Goal: Task Accomplishment & Management: Use online tool/utility

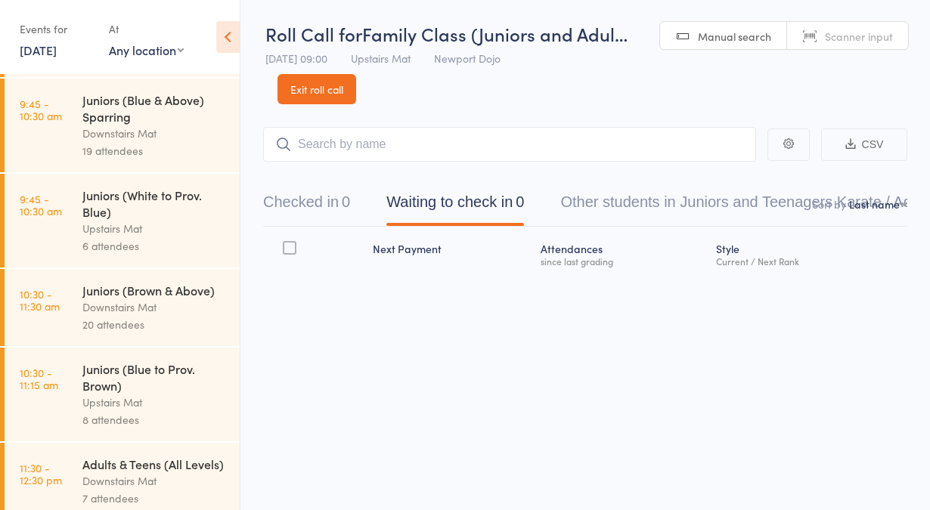
scroll to position [537, 0]
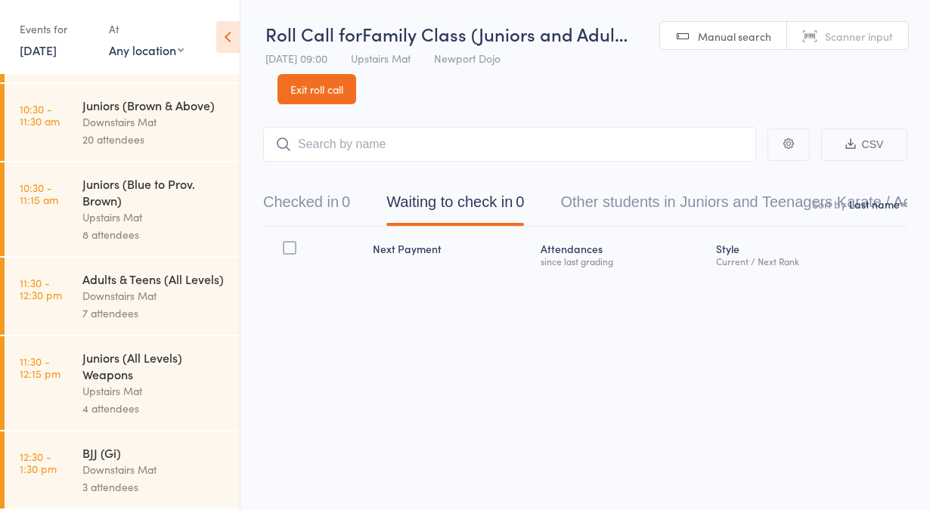
click at [144, 464] on div "Downstairs Mat" at bounding box center [154, 469] width 144 height 17
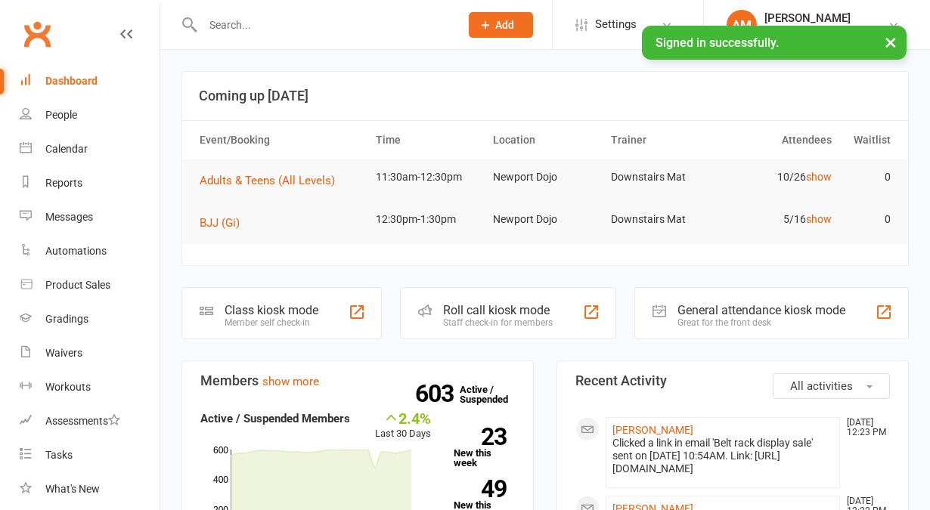
click at [461, 307] on div "Roll call kiosk mode" at bounding box center [498, 310] width 110 height 14
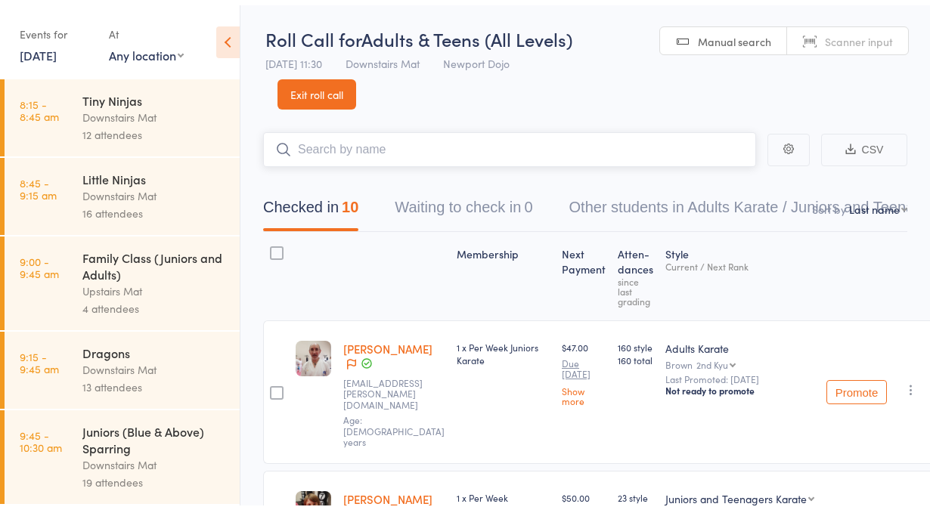
scroll to position [547, 0]
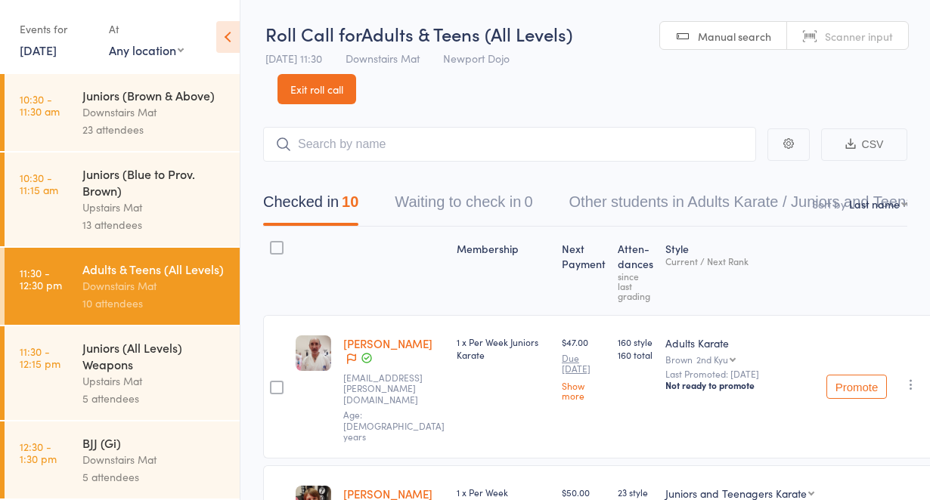
click at [119, 436] on div "BJJ (Gi)" at bounding box center [154, 443] width 144 height 17
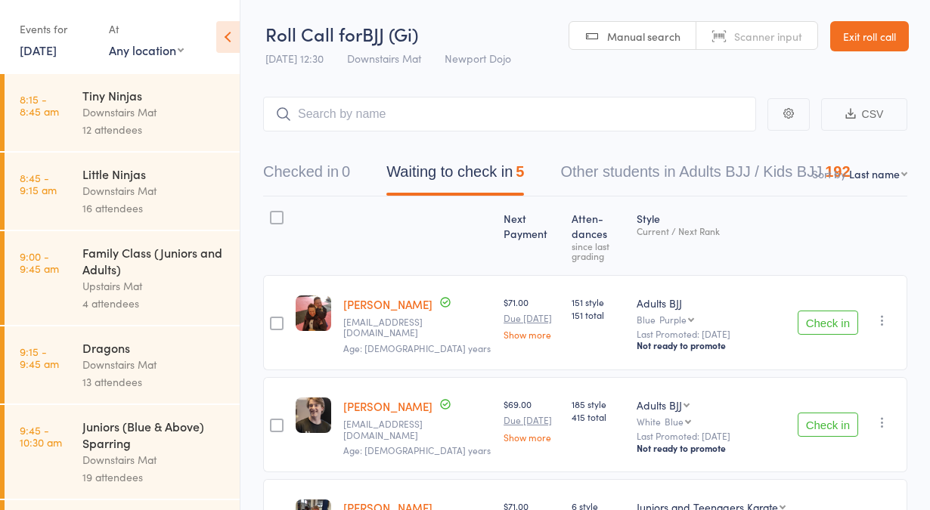
click at [372, 110] on input "search" at bounding box center [509, 114] width 493 height 35
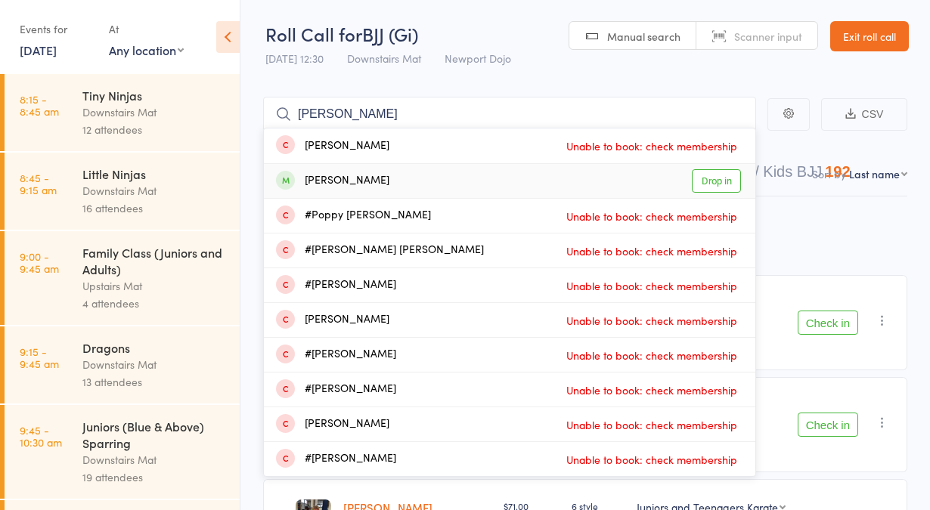
type input "giles"
click at [710, 184] on link "Drop in" at bounding box center [716, 180] width 49 height 23
